Goal: Information Seeking & Learning: Check status

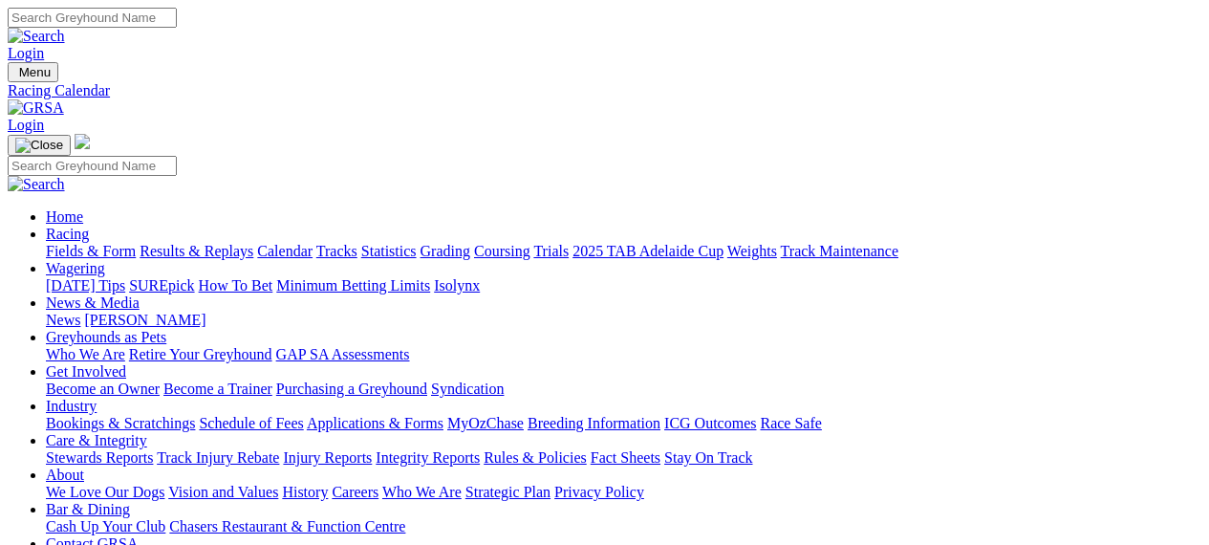
scroll to position [795, 0]
click at [64, 99] on img at bounding box center [36, 107] width 56 height 17
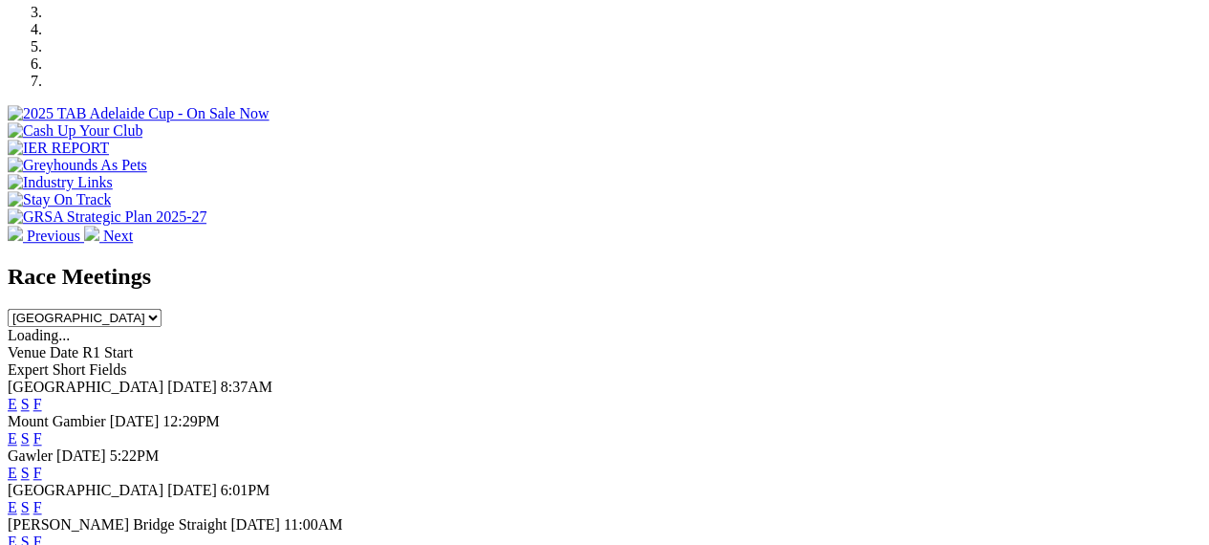
scroll to position [687, 0]
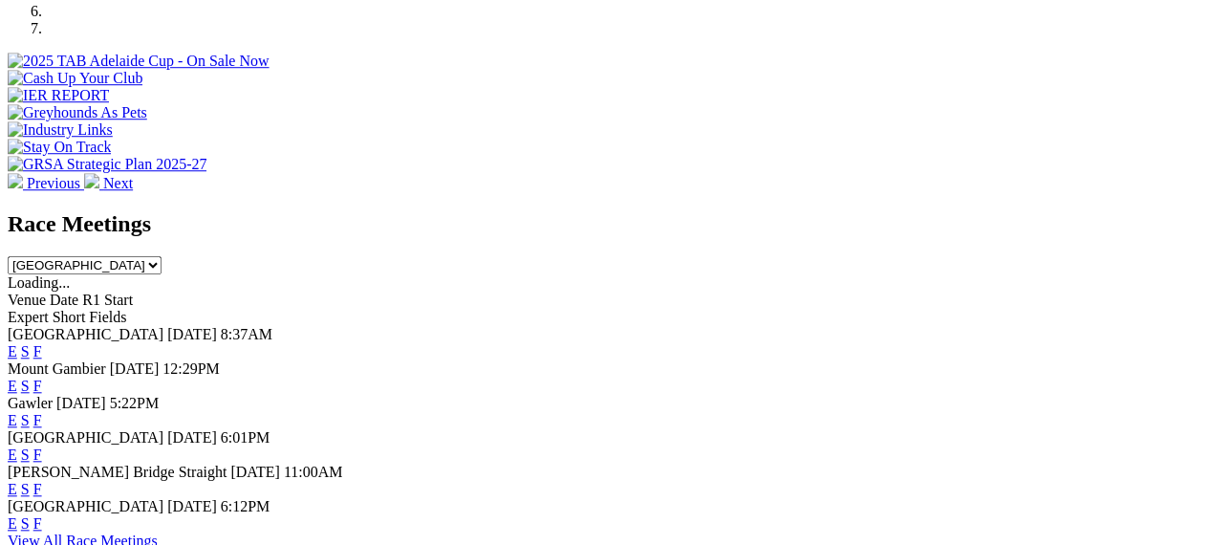
click at [42, 343] on link "F" at bounding box center [37, 351] width 9 height 16
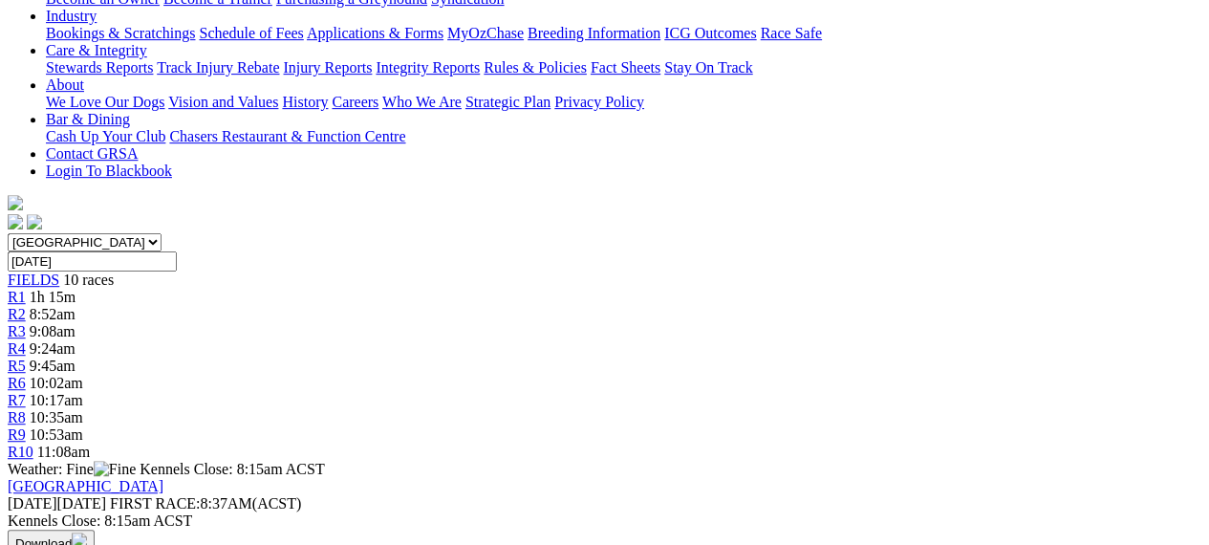
scroll to position [391, 0]
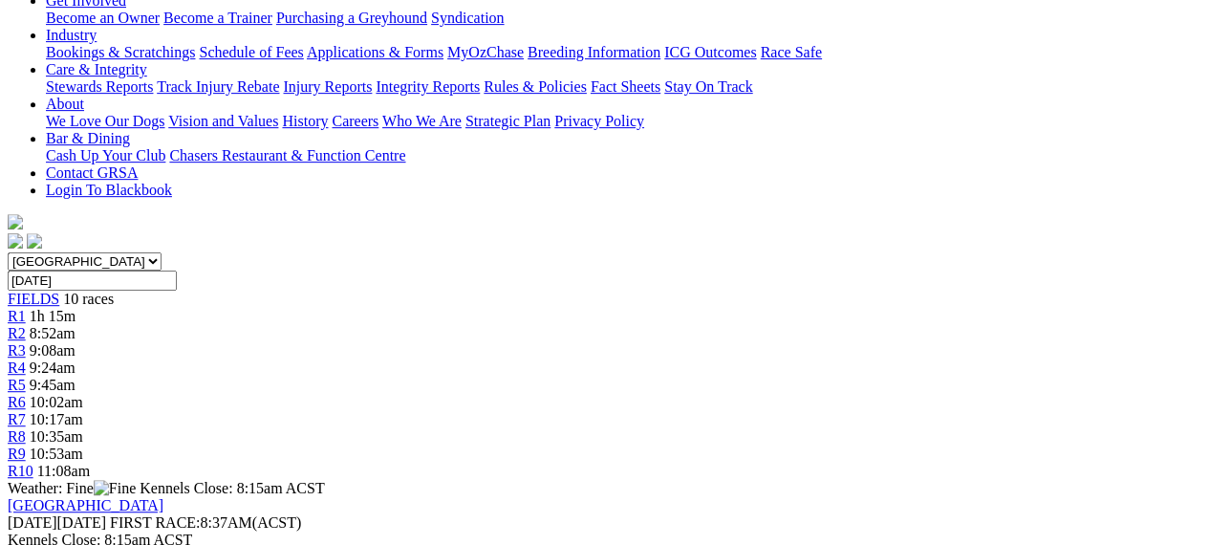
scroll to position [352, 0]
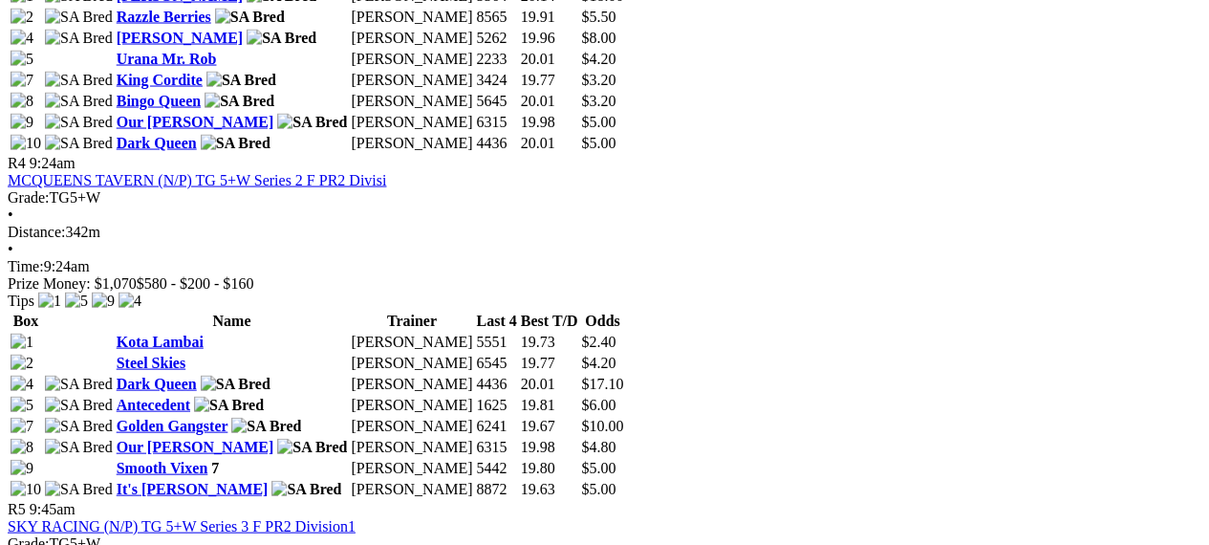
scroll to position [0, 0]
